Goal: Task Accomplishment & Management: Manage account settings

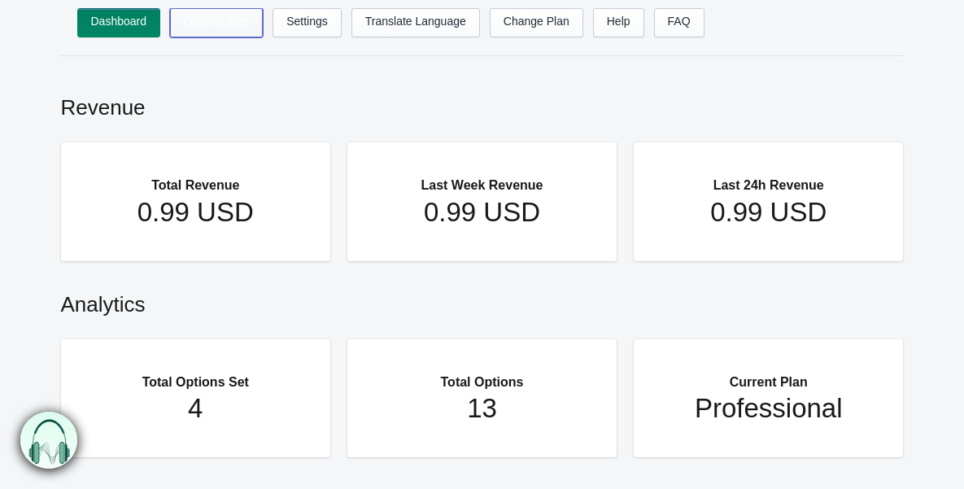
click at [235, 22] on link "Options Sets" at bounding box center [216, 22] width 93 height 29
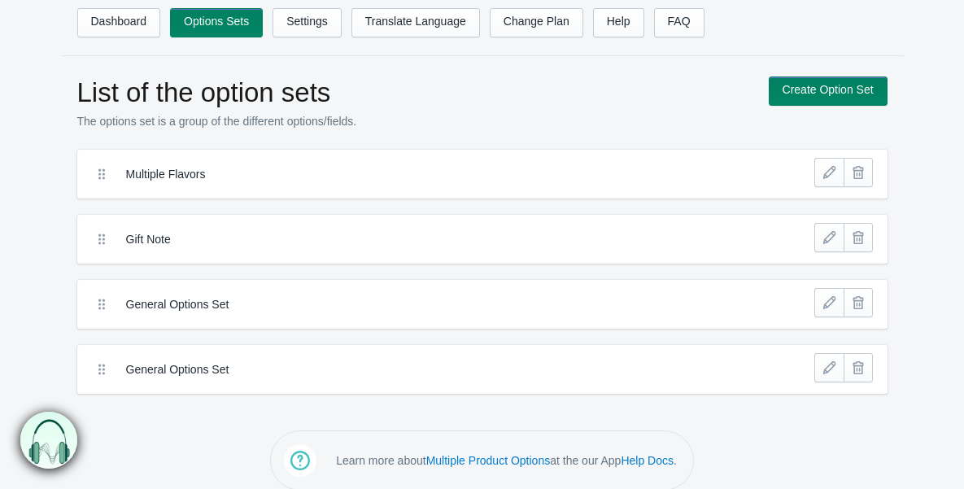
click at [710, 179] on label "Multiple Flavors" at bounding box center [422, 174] width 593 height 16
click at [108, 181] on icon at bounding box center [102, 174] width 16 height 16
click at [100, 174] on icon at bounding box center [102, 174] width 16 height 16
click at [102, 176] on icon at bounding box center [102, 174] width 16 height 16
click at [824, 171] on link at bounding box center [828, 172] width 29 height 29
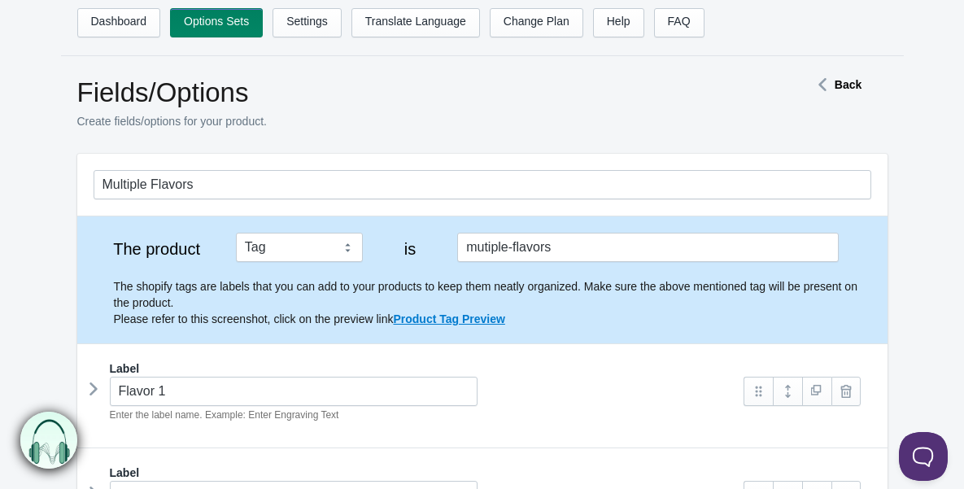
click at [845, 85] on strong "Back" at bounding box center [848, 84] width 27 height 13
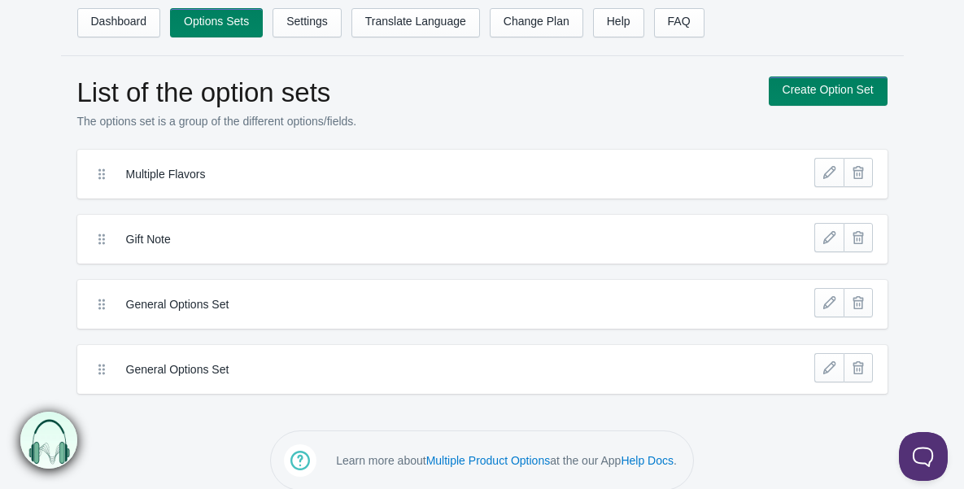
click at [100, 172] on icon at bounding box center [102, 174] width 16 height 16
click at [98, 177] on icon at bounding box center [102, 174] width 16 height 16
click at [99, 172] on icon at bounding box center [102, 174] width 16 height 16
click at [828, 238] on link at bounding box center [828, 237] width 29 height 29
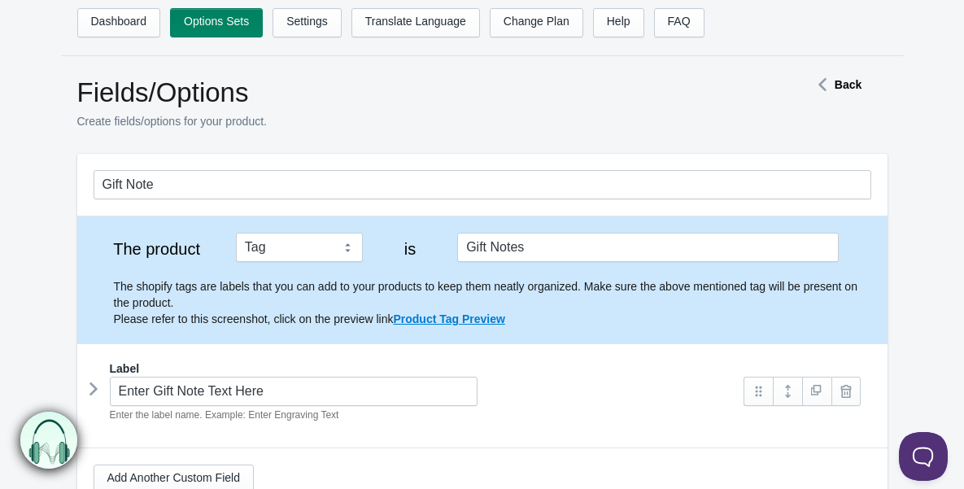
click at [836, 83] on strong "Back" at bounding box center [848, 84] width 27 height 13
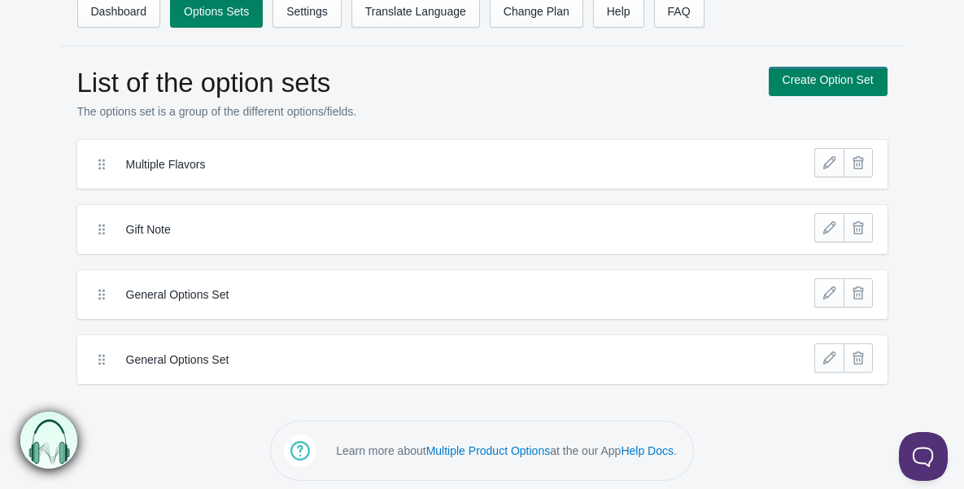
scroll to position [18, 0]
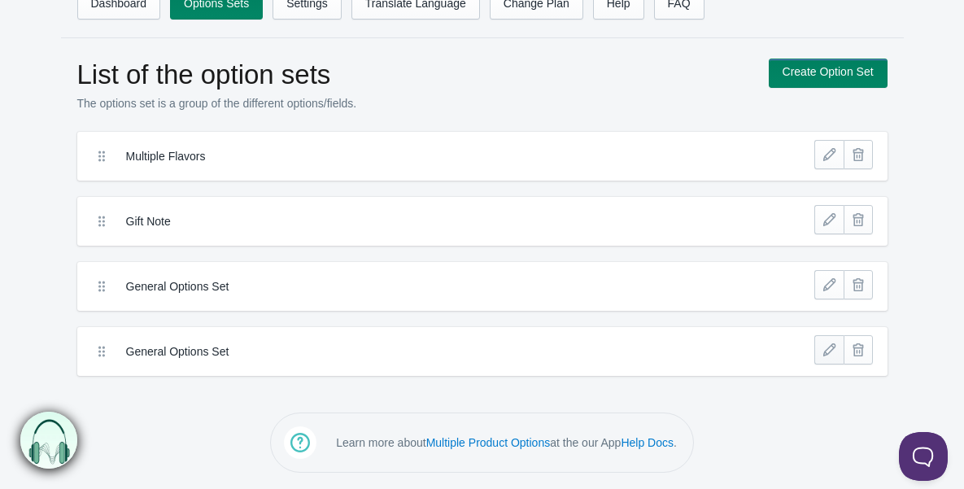
click at [824, 349] on link at bounding box center [828, 349] width 29 height 29
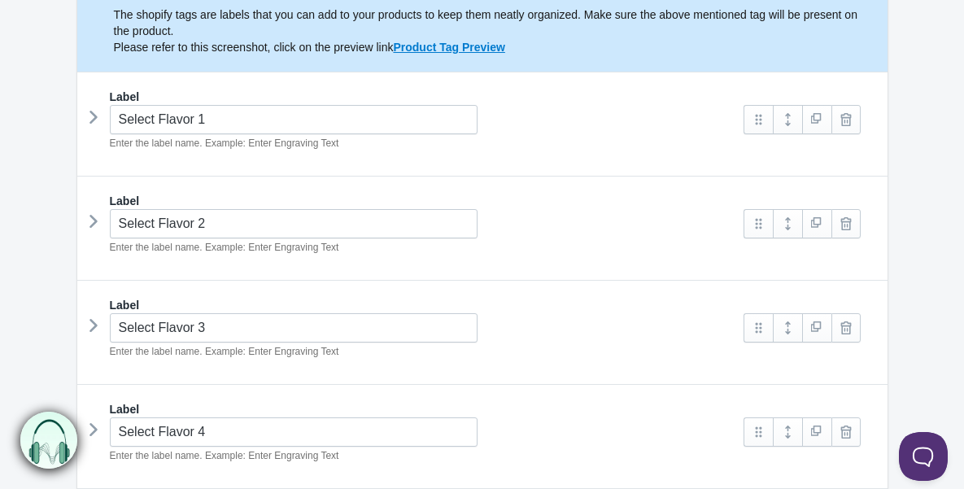
scroll to position [299, 0]
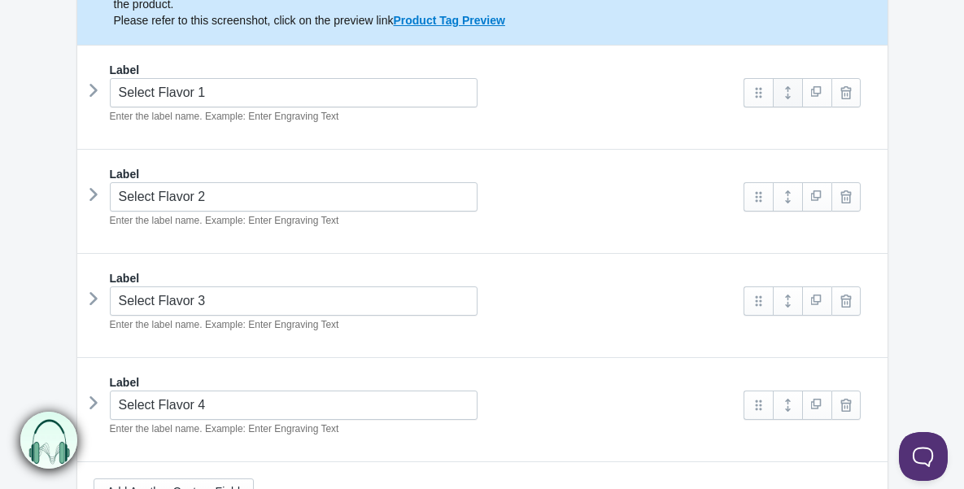
click at [787, 91] on link at bounding box center [787, 92] width 29 height 29
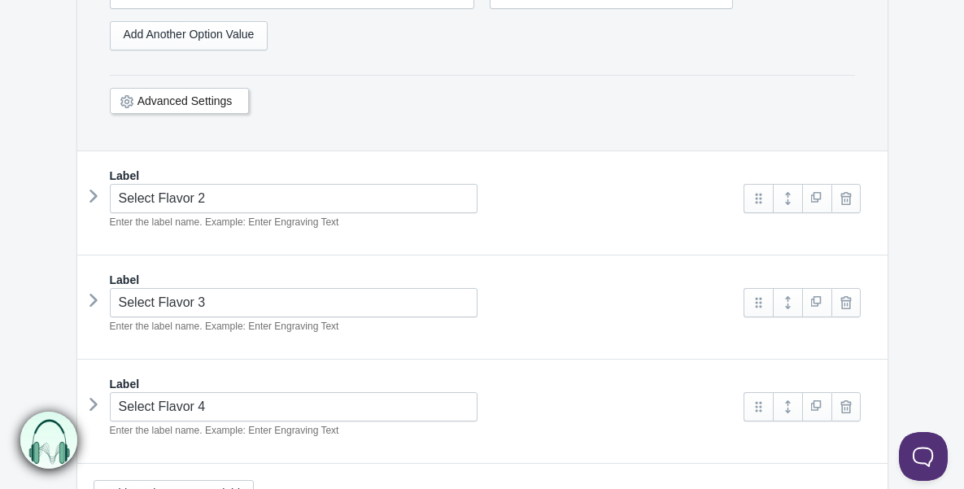
scroll to position [1211, 0]
click at [94, 197] on icon at bounding box center [94, 195] width 0 height 24
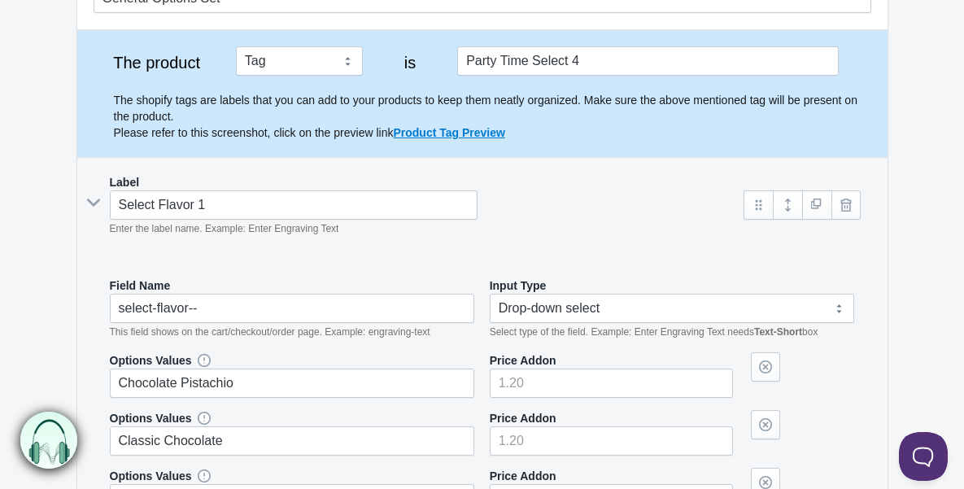
scroll to position [0, 0]
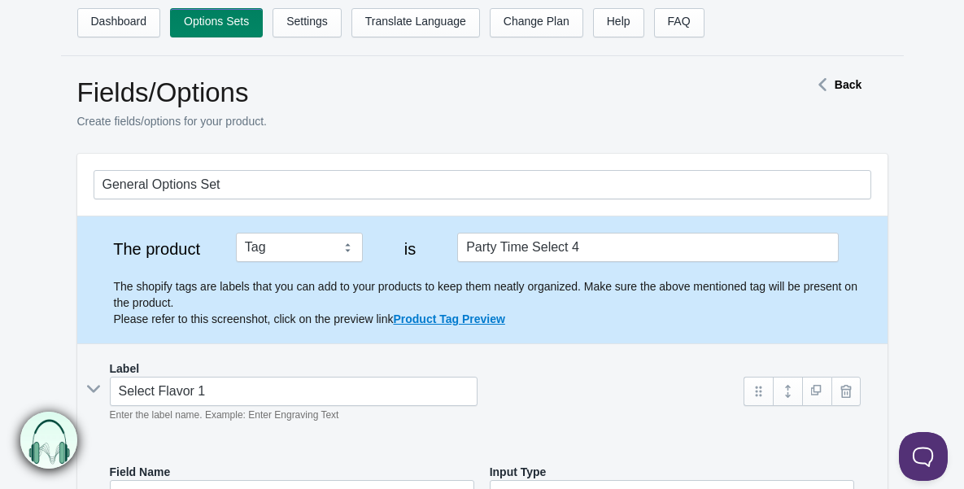
click at [852, 82] on strong "Back" at bounding box center [848, 84] width 27 height 13
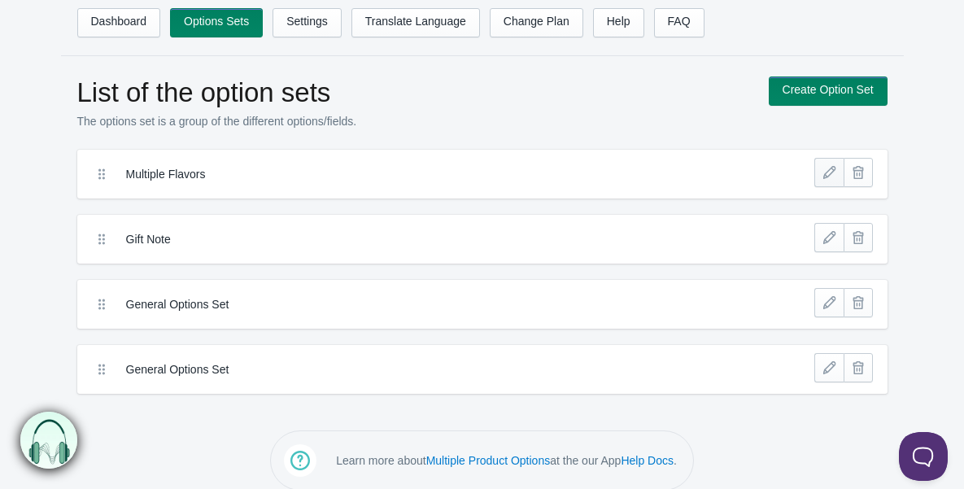
click at [828, 174] on link at bounding box center [828, 172] width 29 height 29
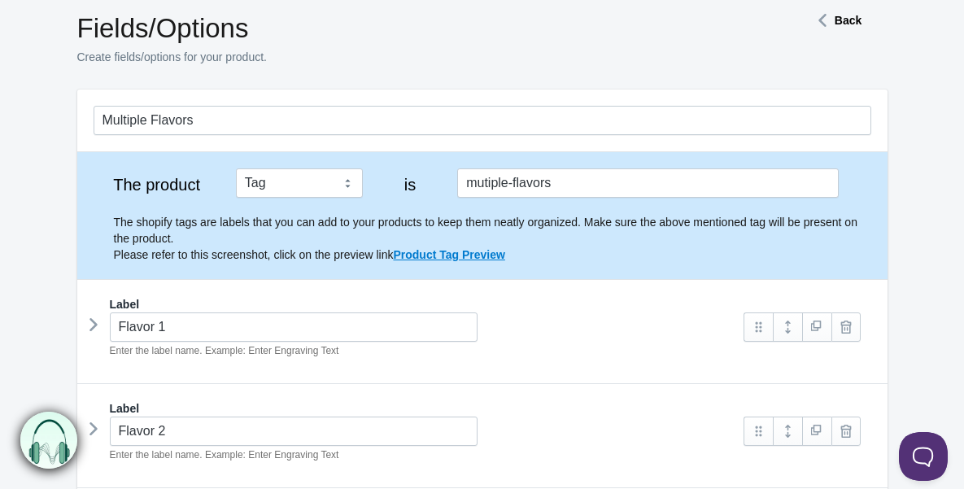
scroll to position [158, 0]
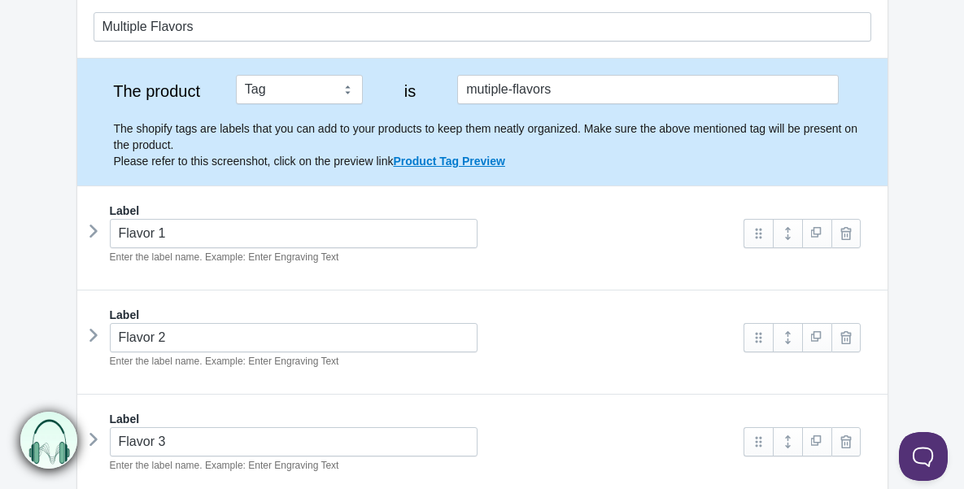
click at [94, 224] on icon at bounding box center [94, 231] width 0 height 24
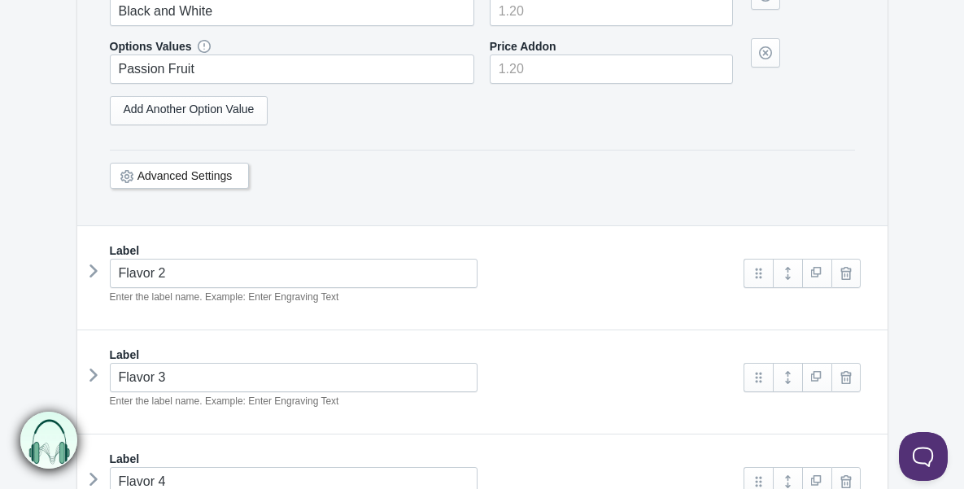
scroll to position [1137, 0]
click at [94, 272] on icon at bounding box center [94, 270] width 0 height 24
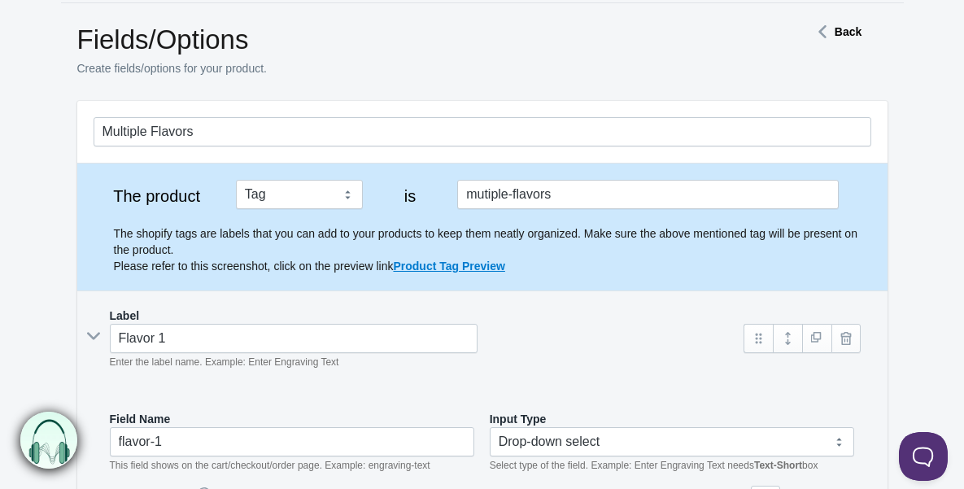
scroll to position [138, 0]
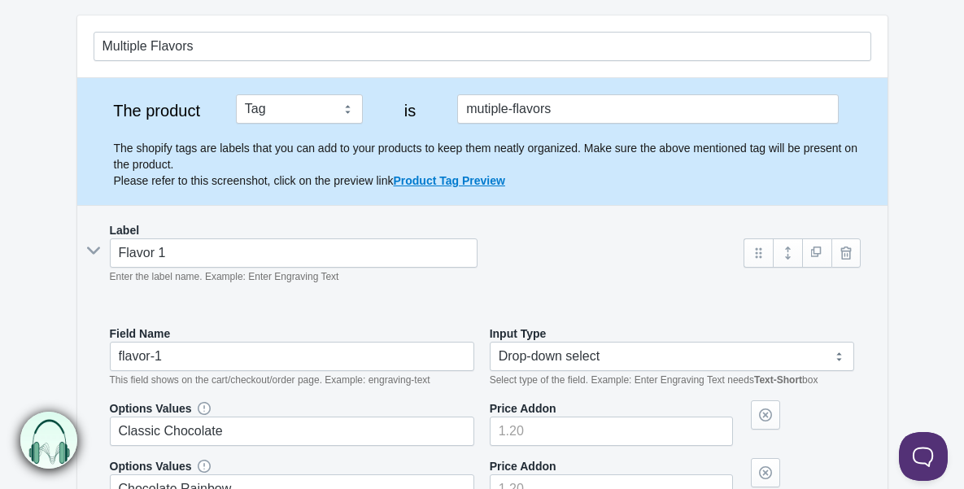
click at [94, 251] on icon at bounding box center [93, 251] width 24 height 0
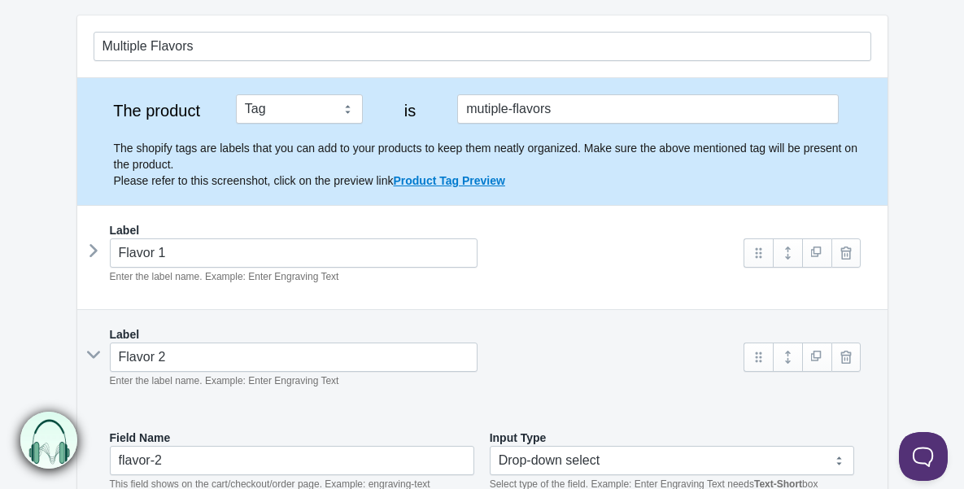
click at [98, 355] on icon at bounding box center [93, 355] width 24 height 0
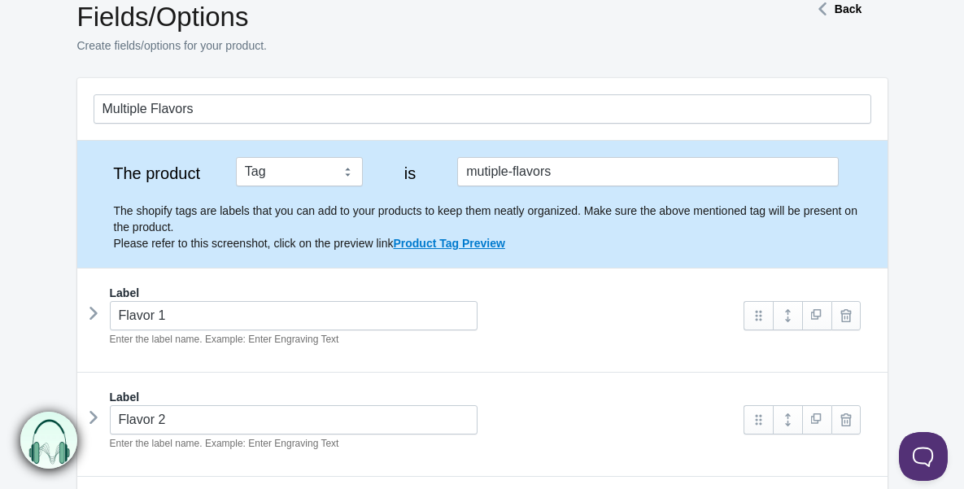
scroll to position [75, 0]
click at [846, 5] on strong "Back" at bounding box center [848, 9] width 27 height 13
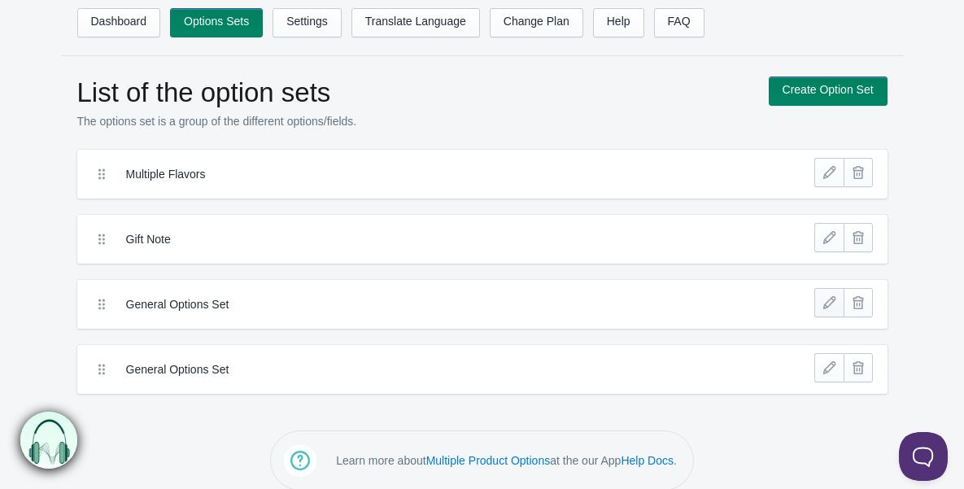
click at [827, 305] on link at bounding box center [828, 302] width 29 height 29
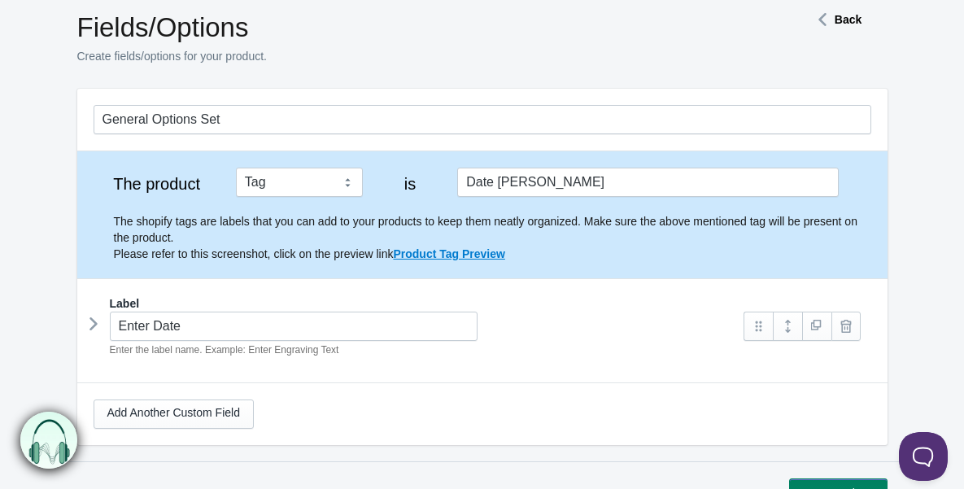
scroll to position [145, 0]
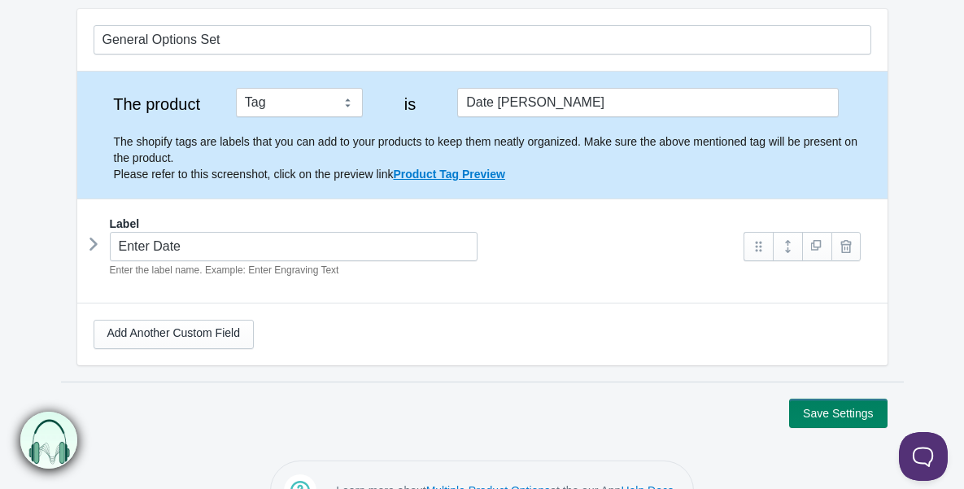
click at [94, 242] on icon at bounding box center [94, 244] width 0 height 24
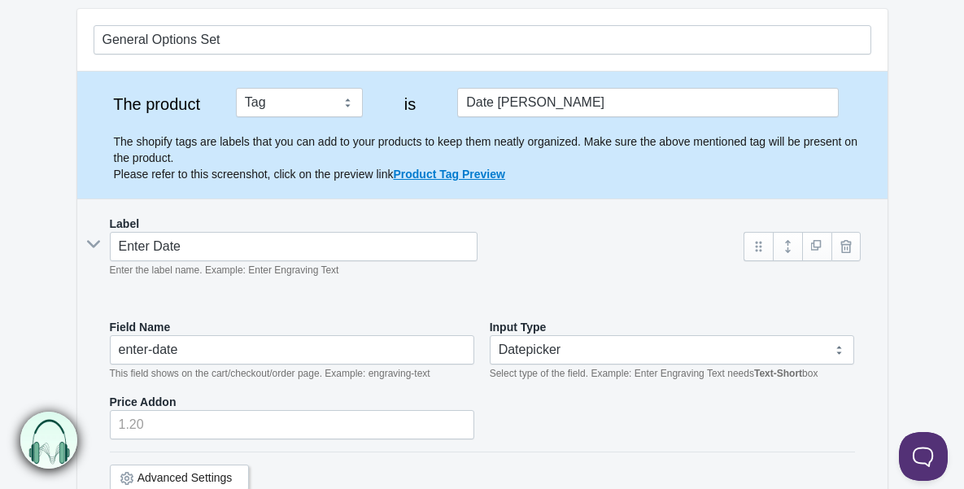
click at [91, 244] on icon at bounding box center [93, 244] width 24 height 0
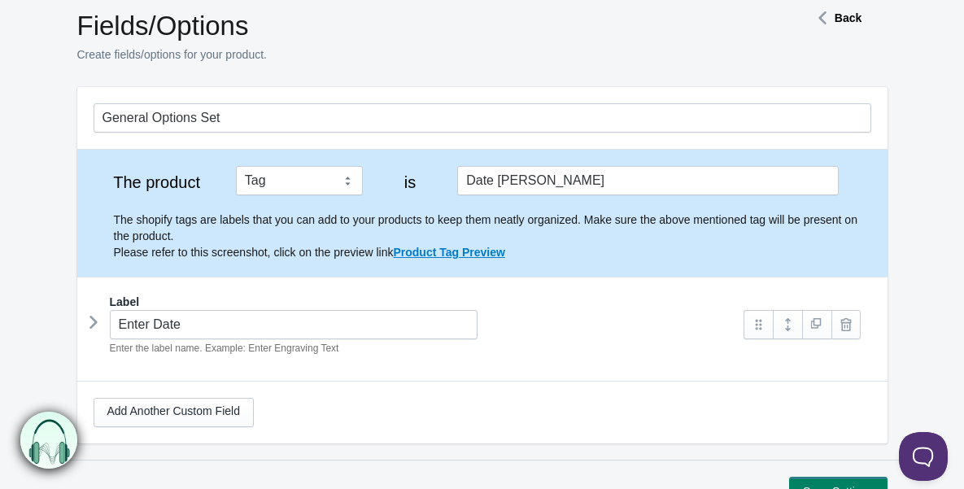
scroll to position [0, 0]
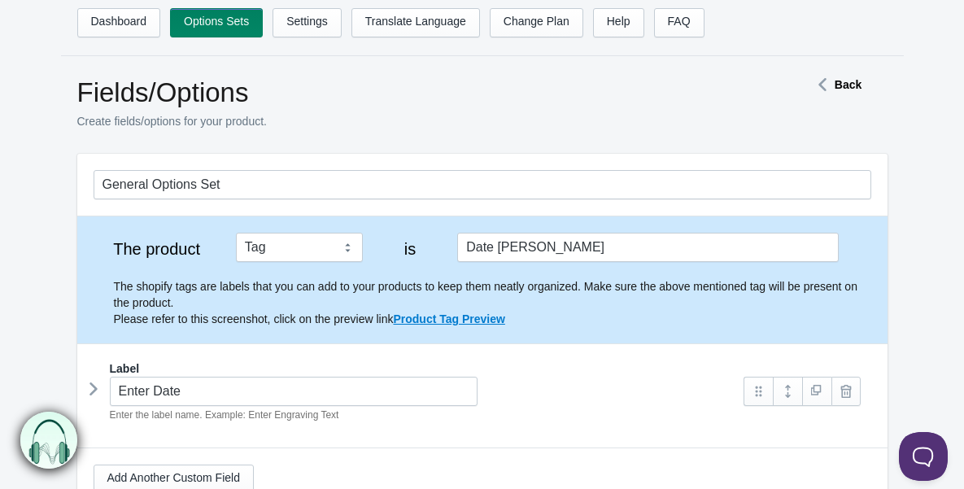
click at [840, 78] on strong "Back" at bounding box center [848, 84] width 27 height 13
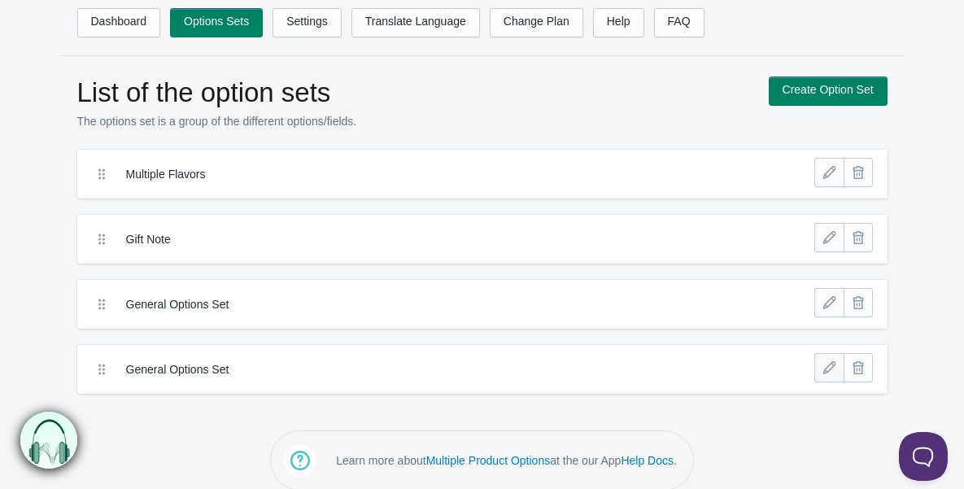
click at [823, 369] on link at bounding box center [828, 367] width 29 height 29
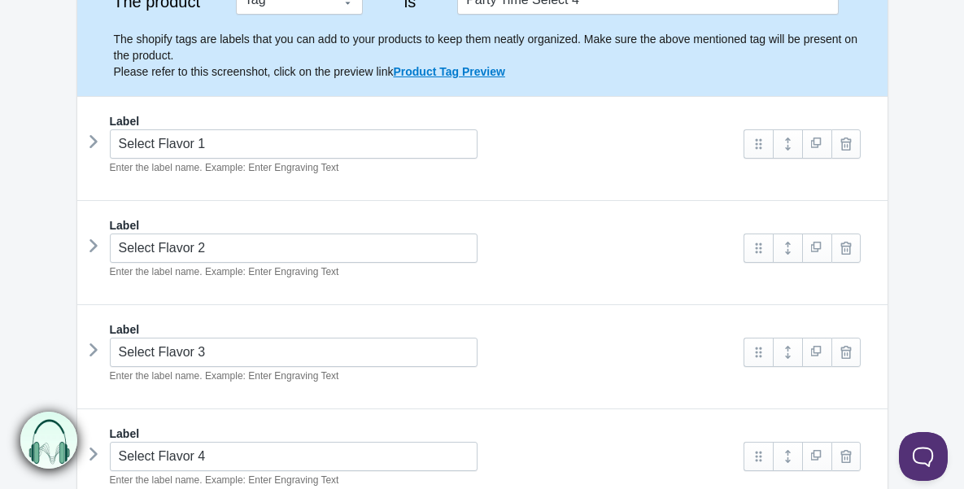
scroll to position [252, 0]
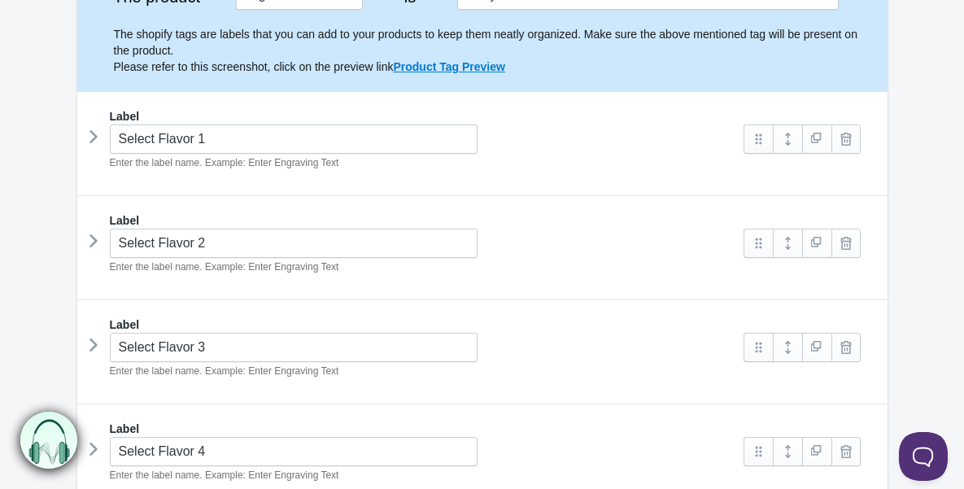
click at [94, 139] on icon at bounding box center [94, 136] width 0 height 24
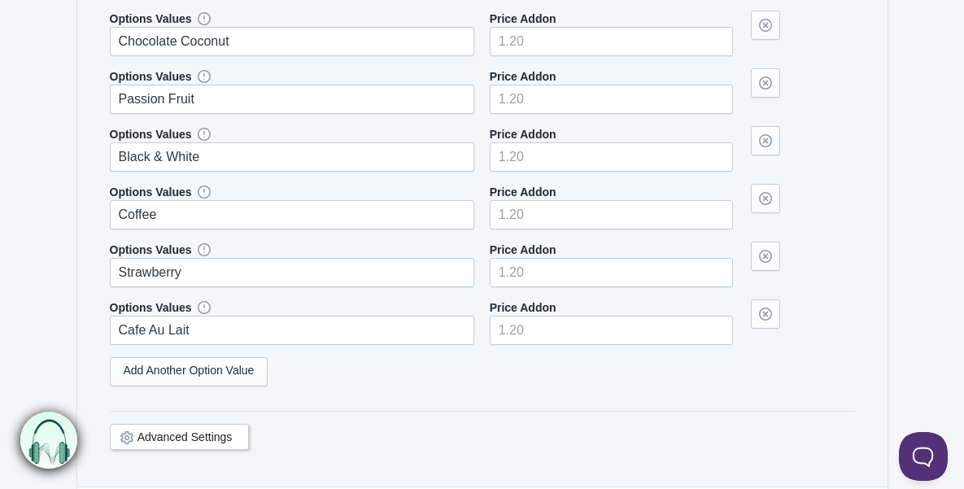
scroll to position [1118, 0]
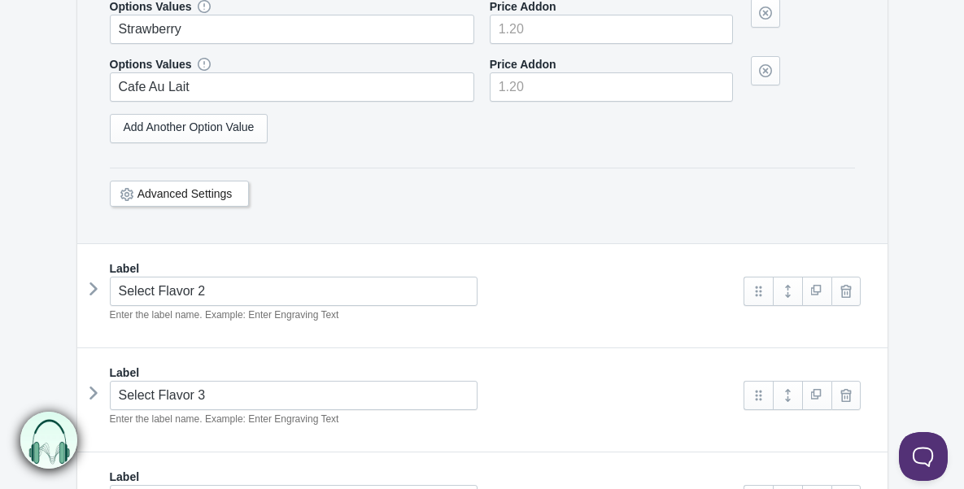
click at [94, 294] on icon at bounding box center [94, 289] width 0 height 24
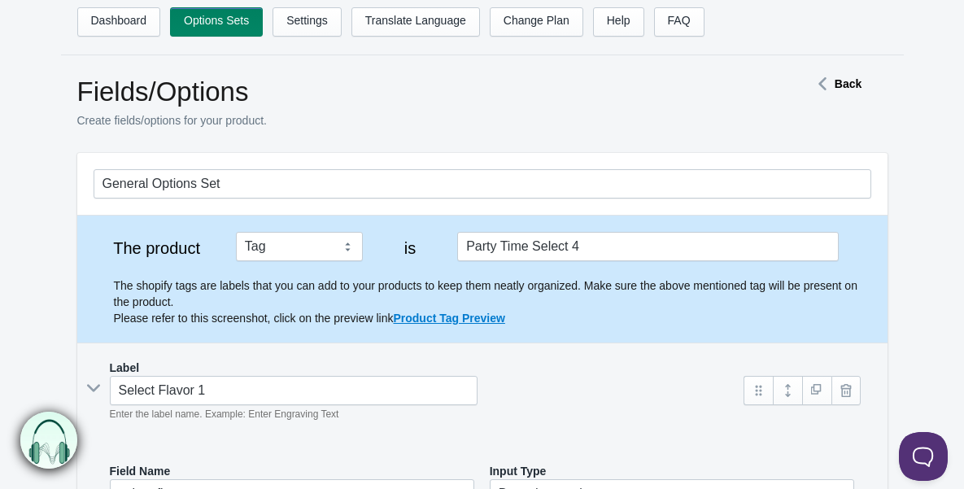
scroll to position [0, 0]
click at [847, 86] on strong "Back" at bounding box center [848, 84] width 27 height 13
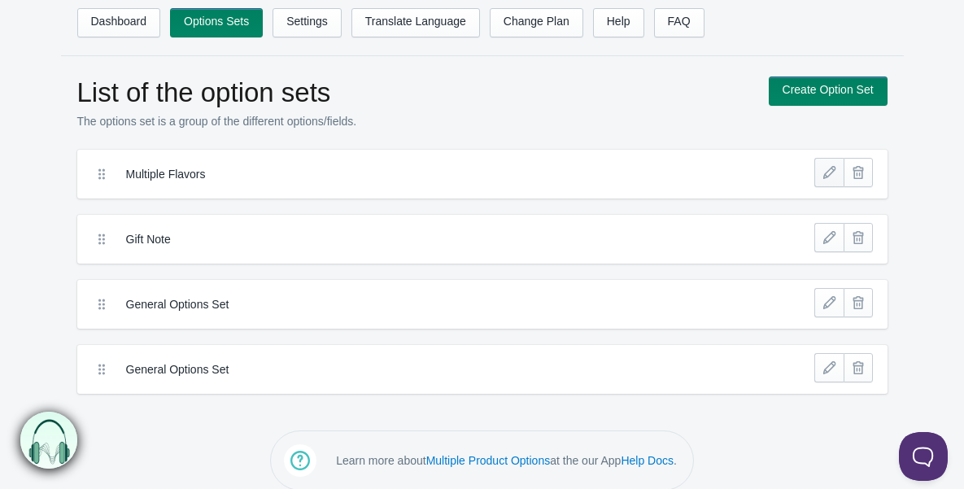
click at [826, 176] on link at bounding box center [828, 172] width 29 height 29
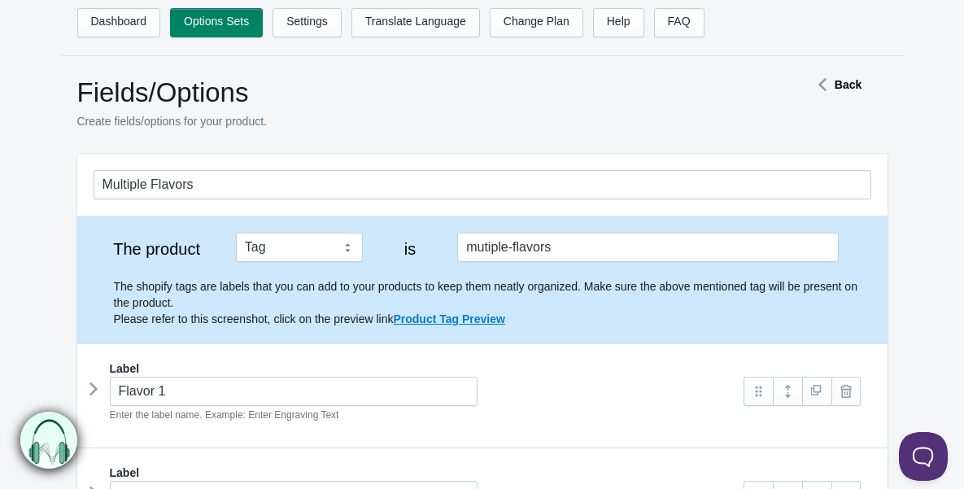
scroll to position [276, 0]
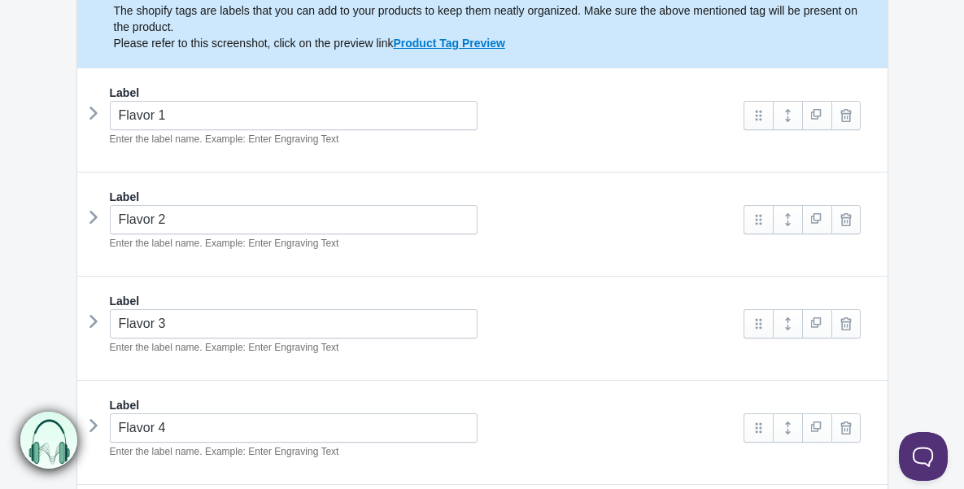
click at [94, 116] on icon at bounding box center [94, 113] width 0 height 24
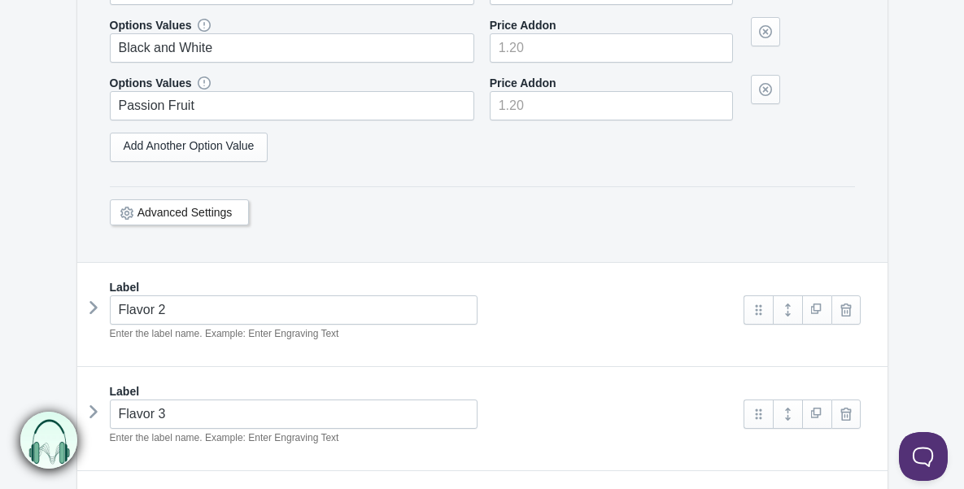
scroll to position [1266, 0]
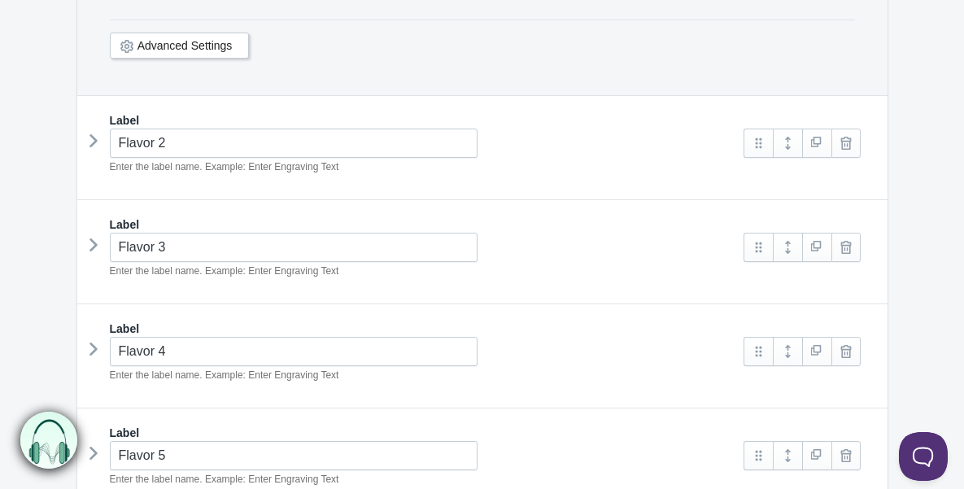
click at [94, 139] on icon at bounding box center [94, 141] width 0 height 24
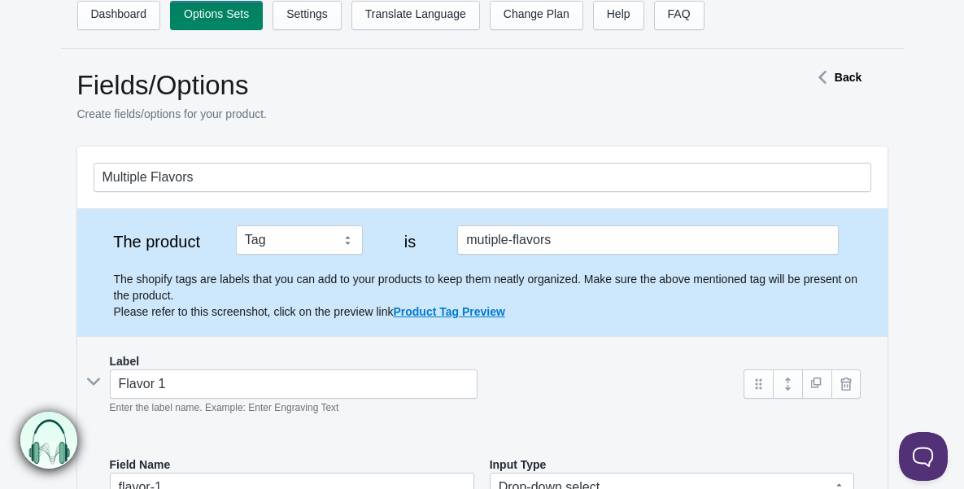
scroll to position [0, 0]
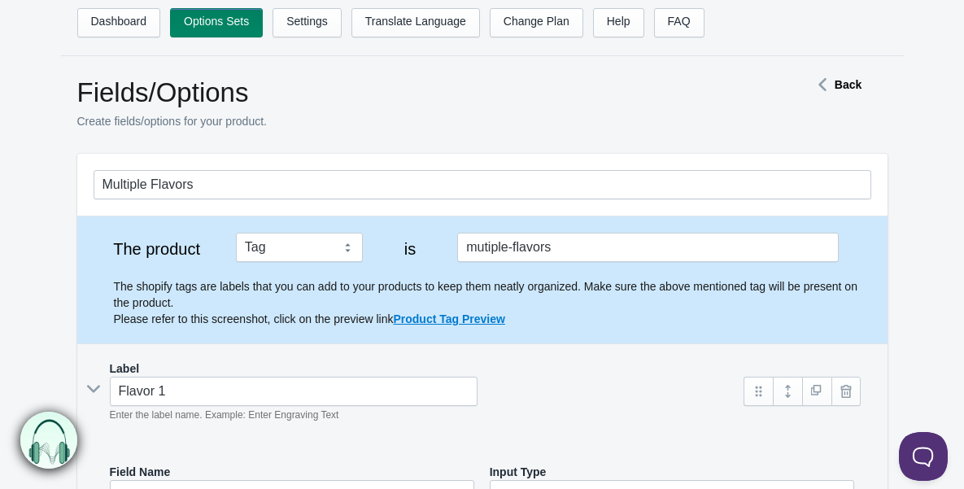
click at [841, 86] on strong "Back" at bounding box center [848, 84] width 27 height 13
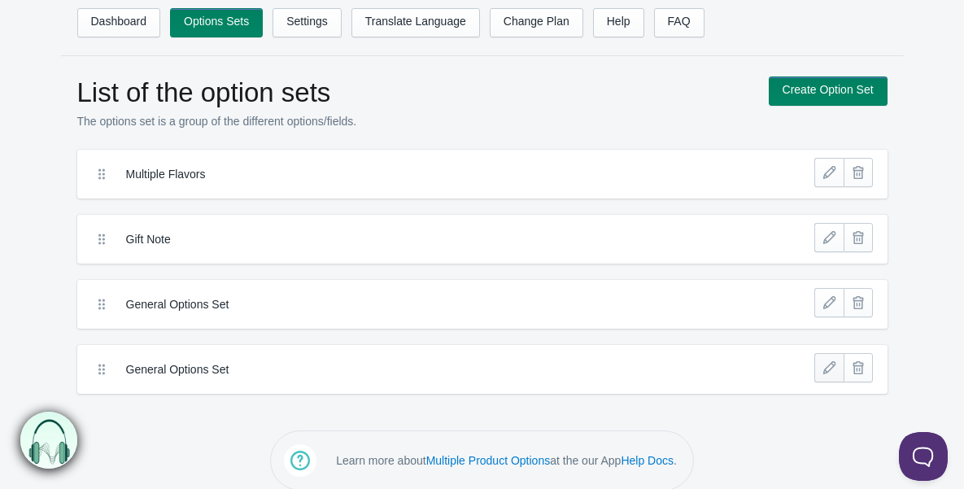
click at [830, 368] on link at bounding box center [828, 367] width 29 height 29
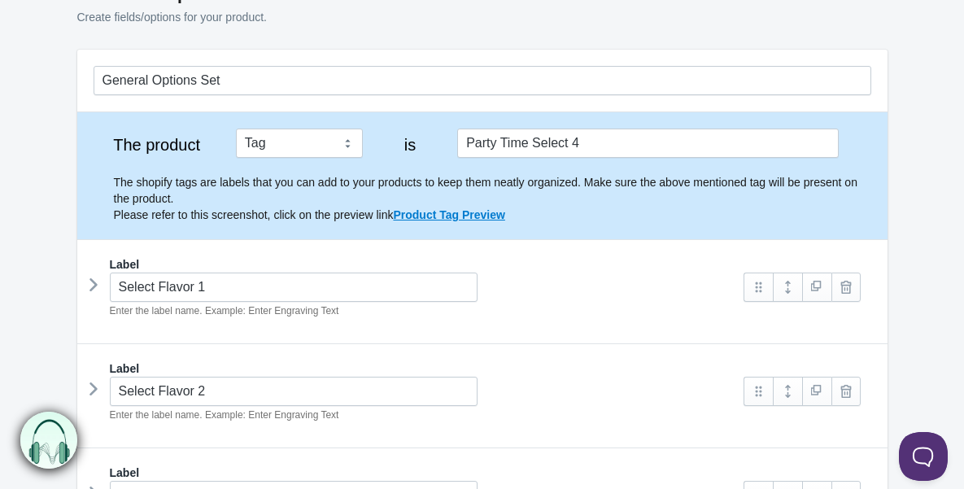
scroll to position [158, 0]
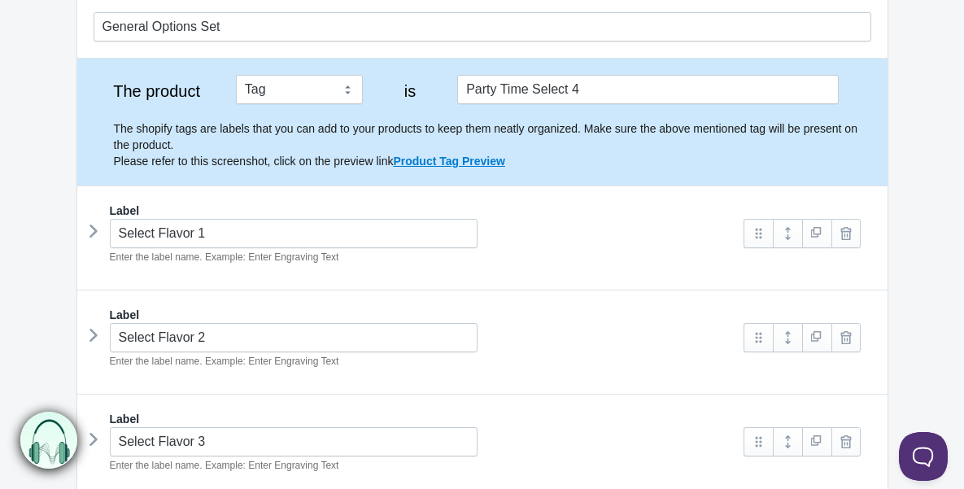
click at [94, 229] on icon at bounding box center [94, 231] width 0 height 24
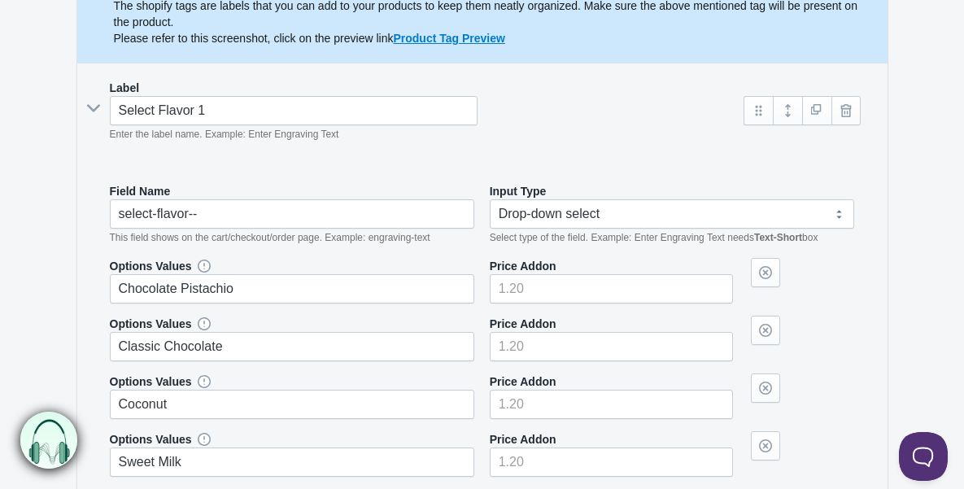
scroll to position [272, 0]
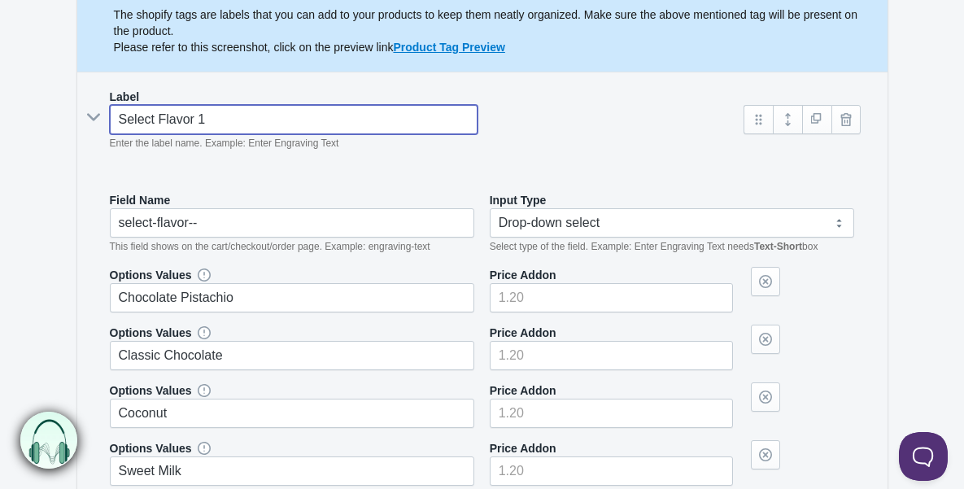
drag, startPoint x: 158, startPoint y: 122, endPoint x: 111, endPoint y: 120, distance: 47.3
click at [111, 120] on input "Select Flavor 1" at bounding box center [294, 119] width 369 height 29
type input "Flavor 1"
type input "flavor--"
type input "Flavor 1"
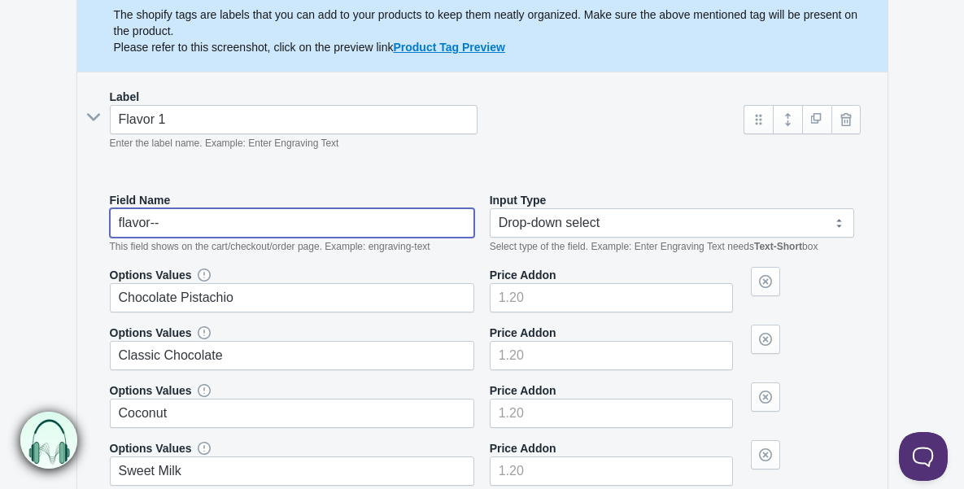
click at [167, 221] on input "flavor--" at bounding box center [292, 222] width 365 height 29
click at [107, 161] on div "Label Flavor 1 Enter the label name. Example: Enter Engraving Text" at bounding box center [483, 126] width 778 height 75
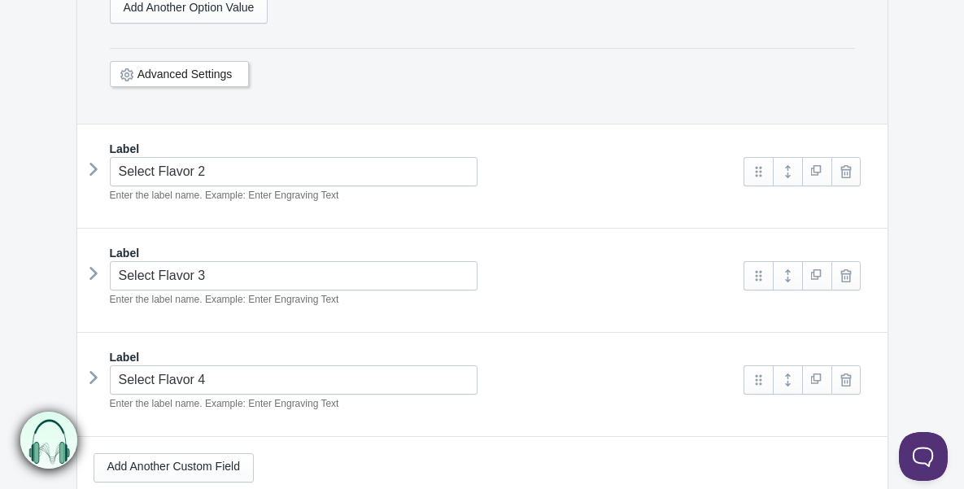
scroll to position [1203, 0]
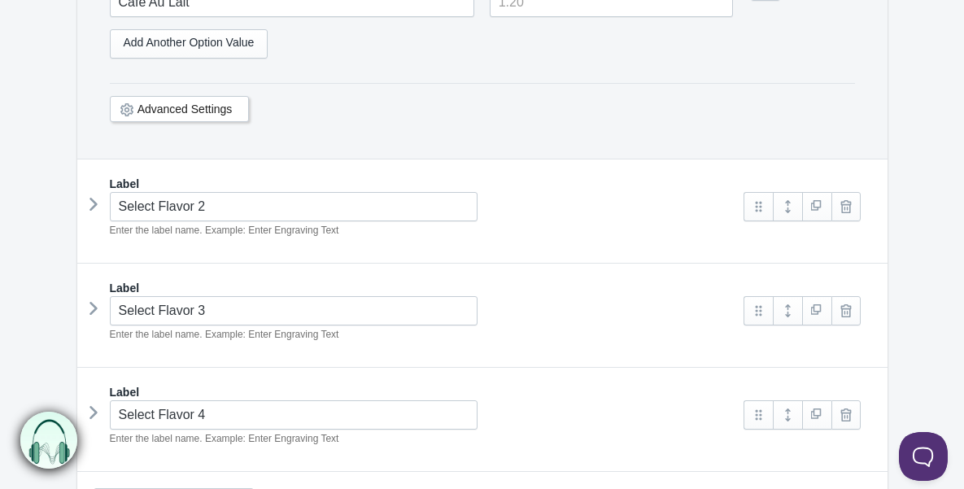
click at [94, 205] on icon at bounding box center [94, 204] width 0 height 24
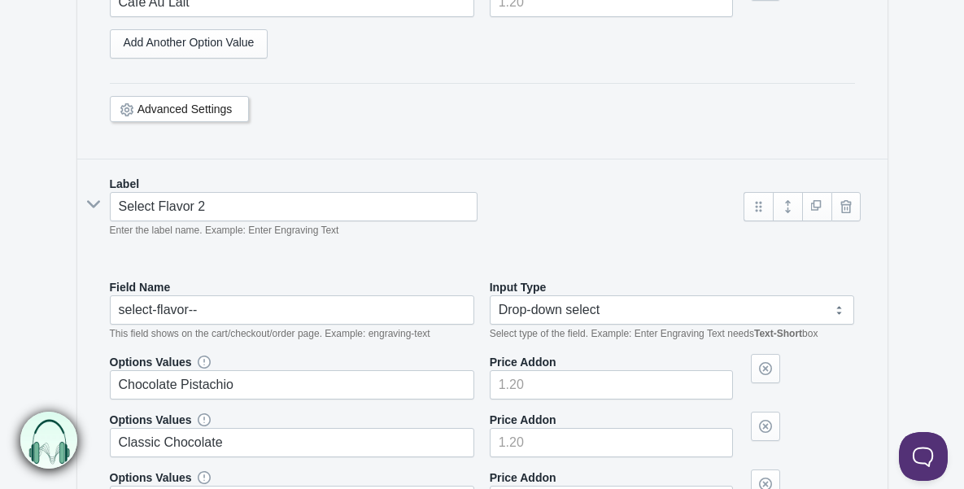
type input "flavor-1"
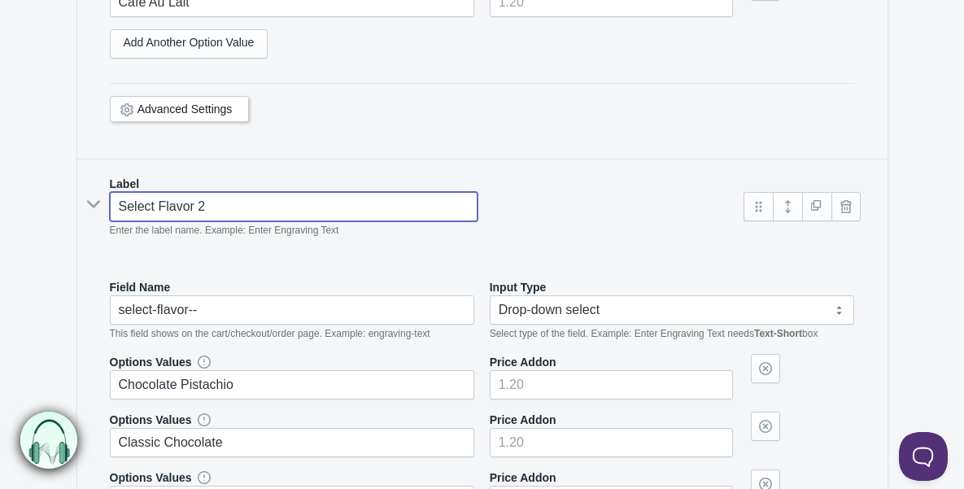
drag, startPoint x: 159, startPoint y: 207, endPoint x: 116, endPoint y: 216, distance: 44.0
click at [116, 216] on input "Select Flavor 2" at bounding box center [294, 206] width 369 height 29
type input "Flavor 2"
type input "-flavor--"
type input "Flavor 2"
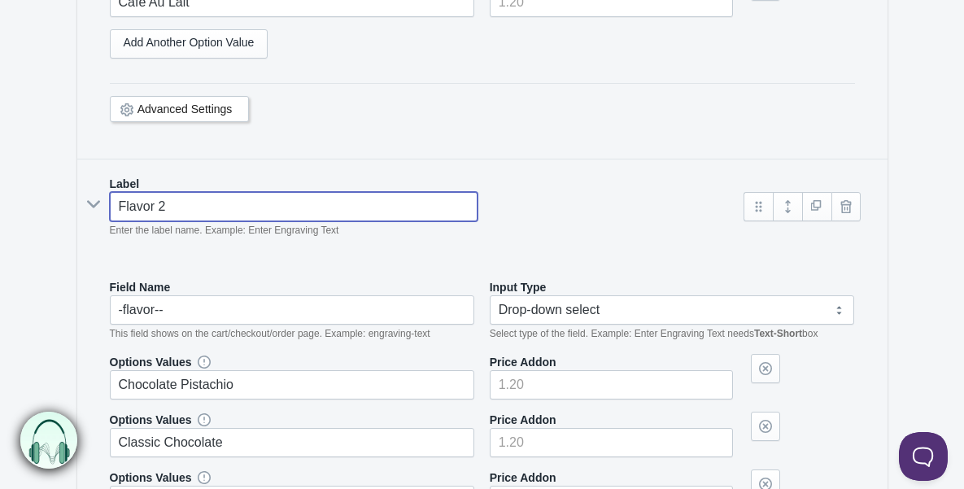
type input "flavor--"
type input "Flavor 2"
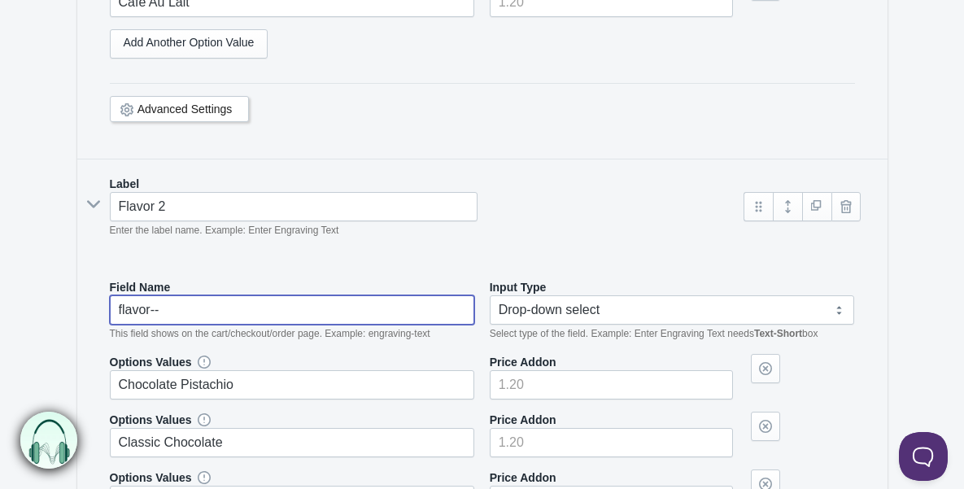
click at [171, 306] on input "flavor--" at bounding box center [292, 309] width 365 height 29
type input "flavor-2"
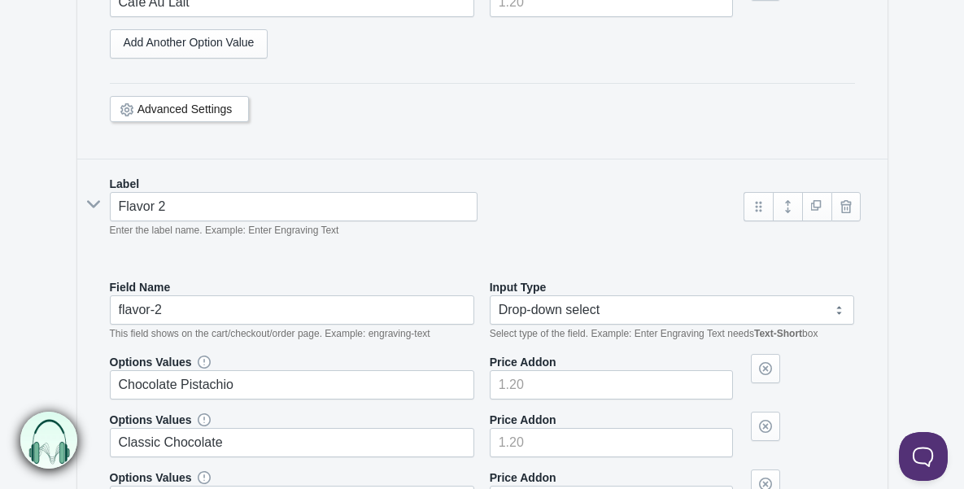
click at [61, 285] on section "General Options Set The product Tag Vendor Type URL Handle All Products is Part…" at bounding box center [482, 207] width 843 height 2512
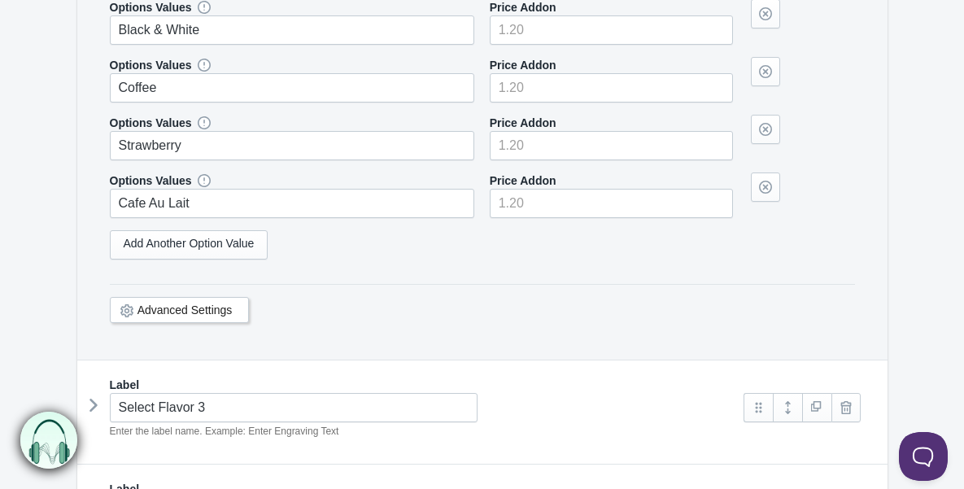
scroll to position [2081, 0]
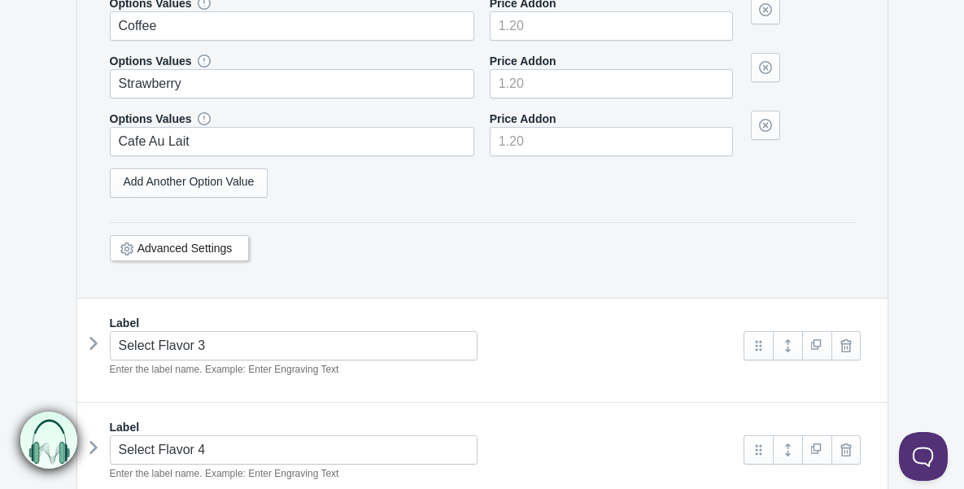
click at [94, 343] on icon at bounding box center [94, 343] width 0 height 24
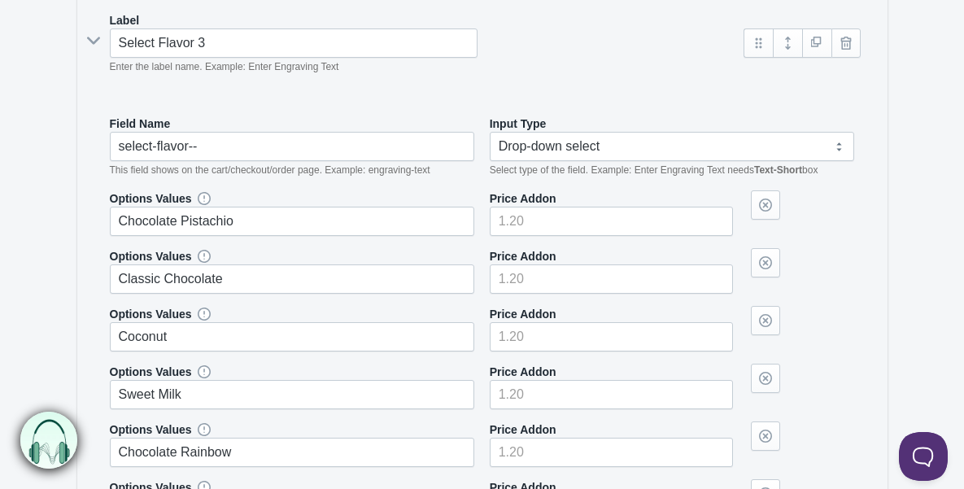
scroll to position [2385, 0]
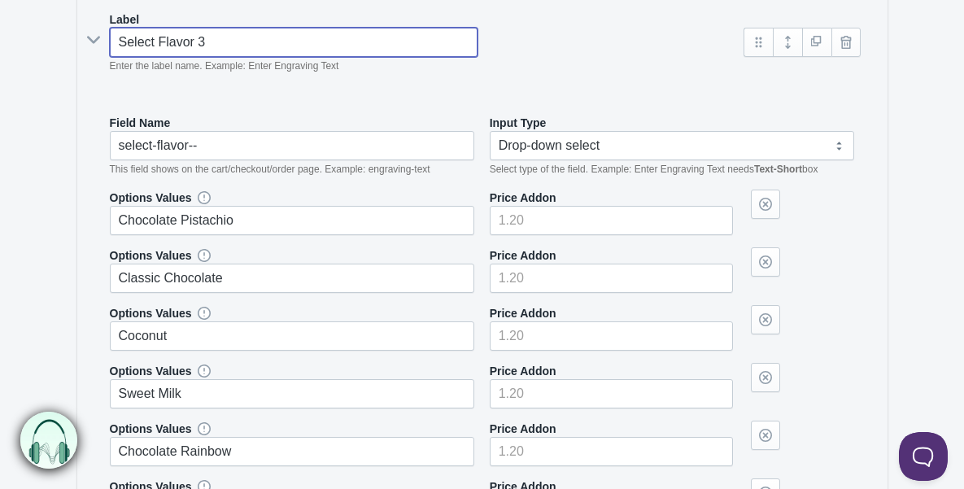
drag, startPoint x: 157, startPoint y: 41, endPoint x: 113, endPoint y: 37, distance: 44.1
click at [113, 37] on input "Select Flavor 3" at bounding box center [294, 42] width 369 height 29
type input "Flavor 3"
type input "flavor--"
type input "Flavor 3"
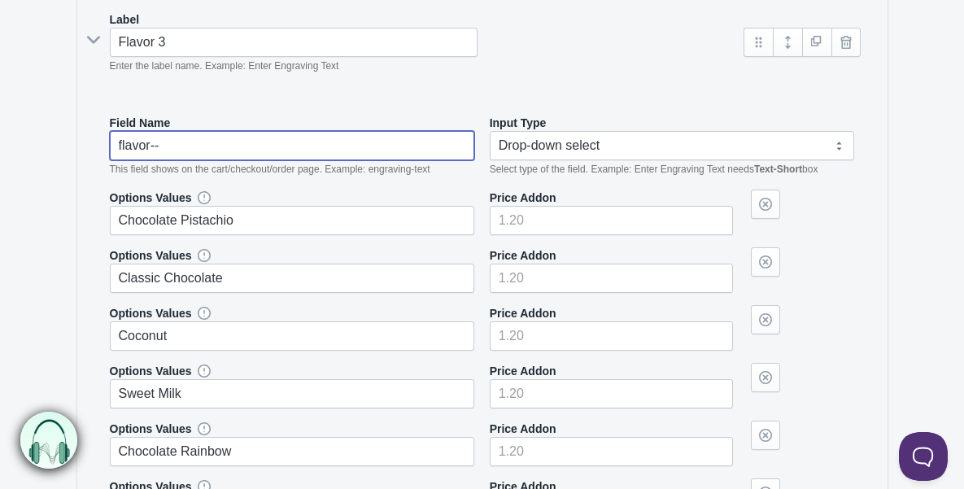
click at [188, 146] on input "flavor--" at bounding box center [292, 145] width 365 height 29
type input "flavor-3"
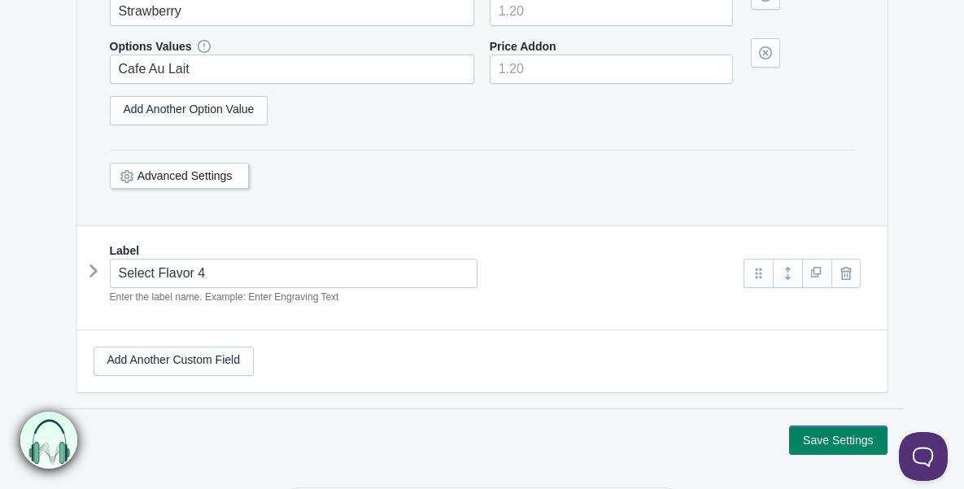
scroll to position [3171, 0]
click at [94, 267] on icon at bounding box center [94, 271] width 0 height 24
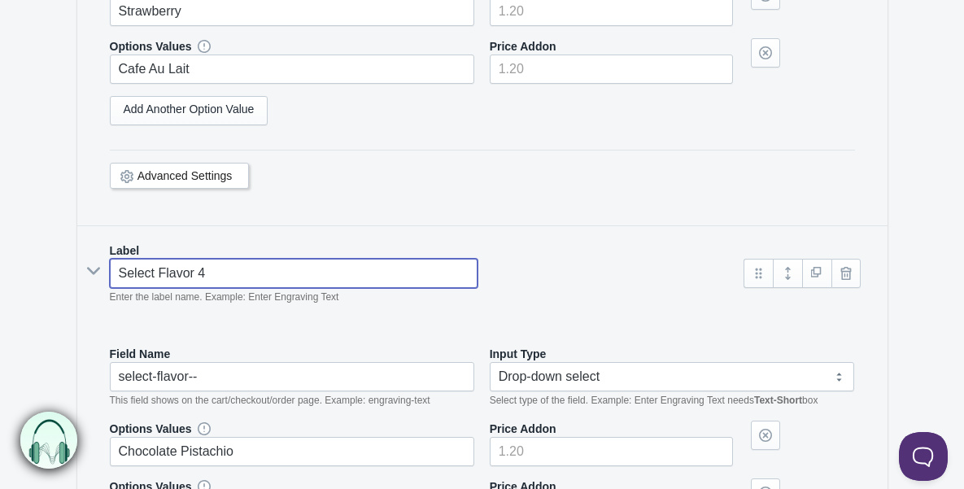
drag, startPoint x: 159, startPoint y: 272, endPoint x: 116, endPoint y: 276, distance: 42.5
click at [116, 276] on input "Select Flavor 4" at bounding box center [294, 273] width 369 height 29
type input "Flavor 4"
type input "flavor--"
type input "Flavor 4"
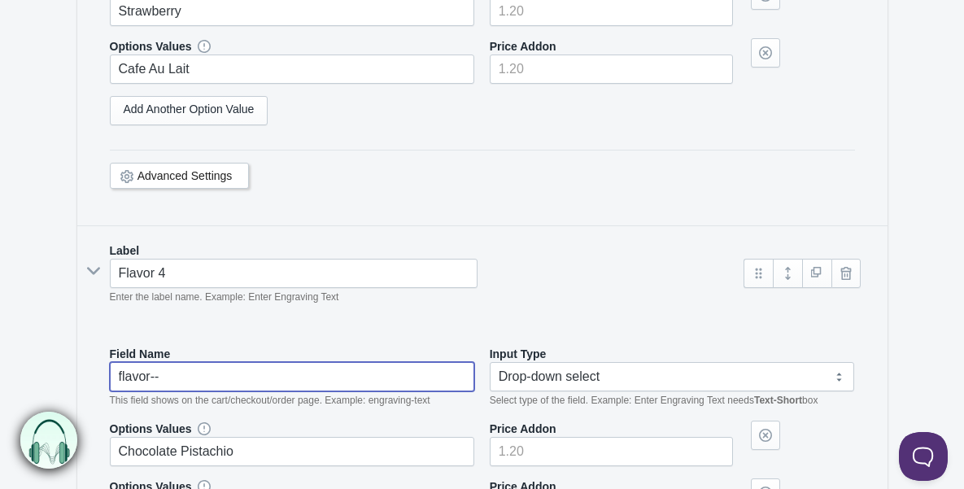
click at [176, 384] on input "flavor--" at bounding box center [292, 376] width 365 height 29
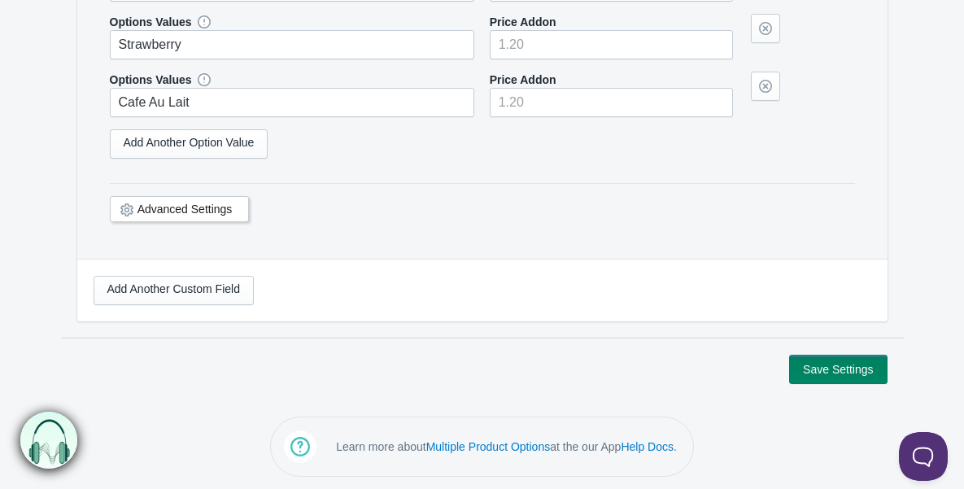
scroll to position [4157, 0]
type input "flavor-4"
click at [801, 373] on button "Save Settings" at bounding box center [838, 368] width 98 height 29
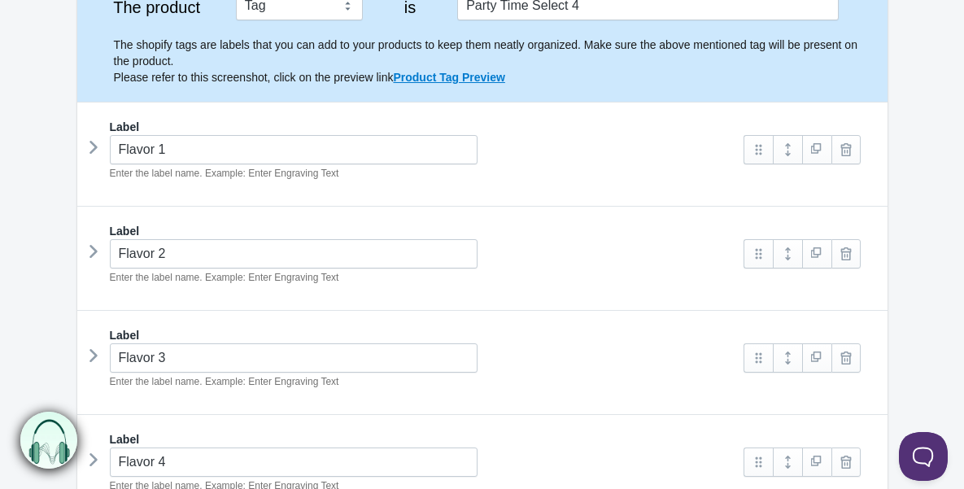
scroll to position [343, 0]
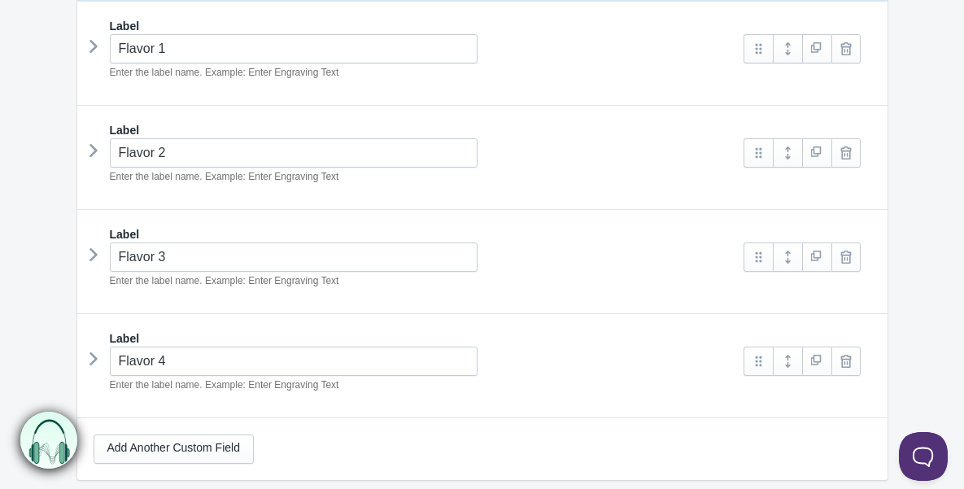
click at [94, 50] on icon at bounding box center [94, 46] width 0 height 24
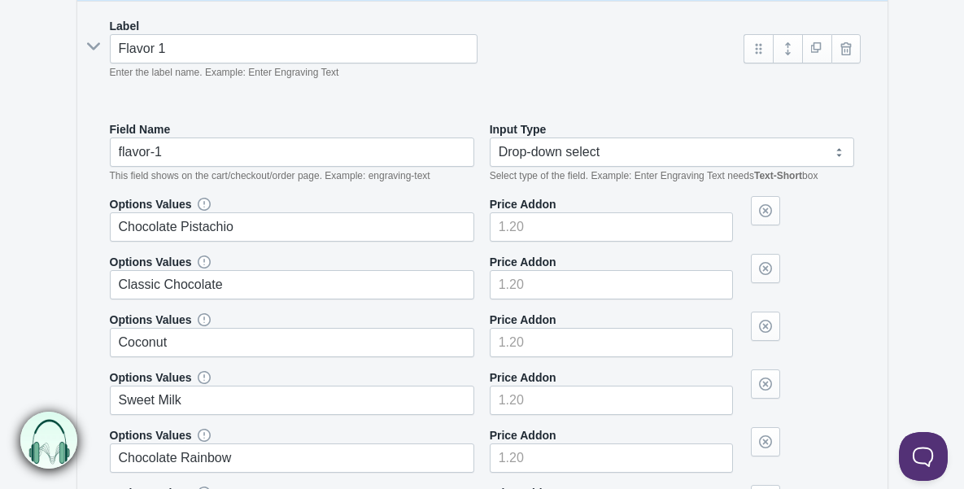
click at [90, 46] on icon at bounding box center [93, 46] width 24 height 0
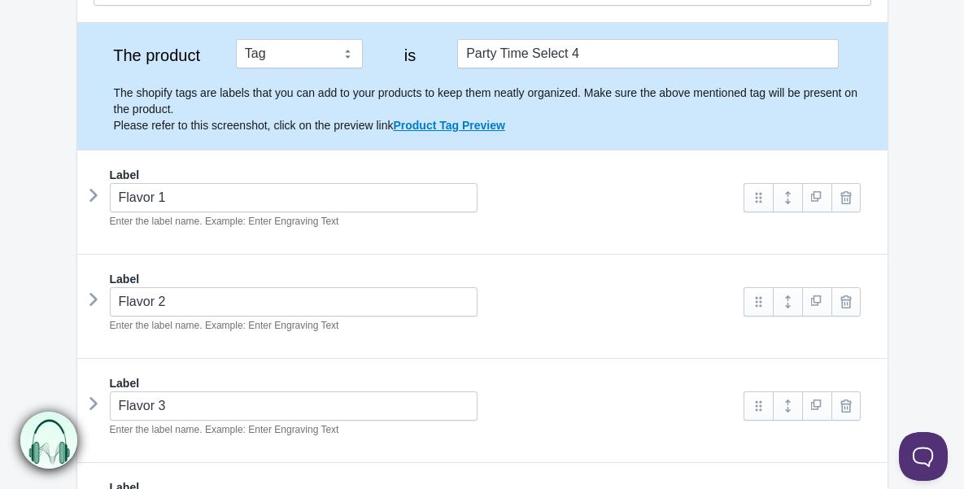
scroll to position [36, 0]
